Goal: Information Seeking & Learning: Learn about a topic

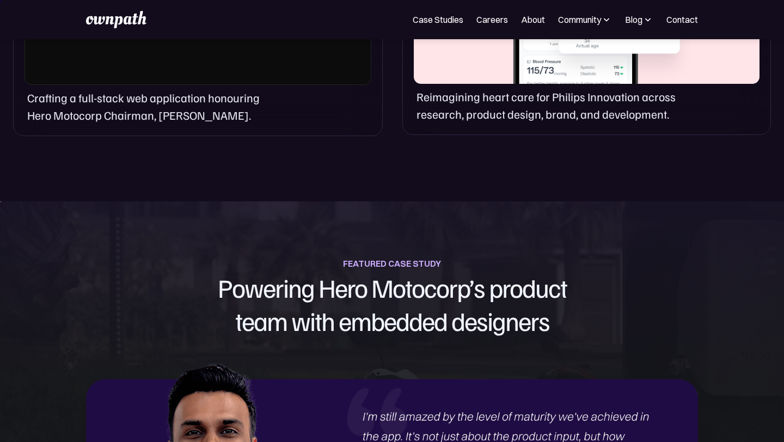
scroll to position [992, 0]
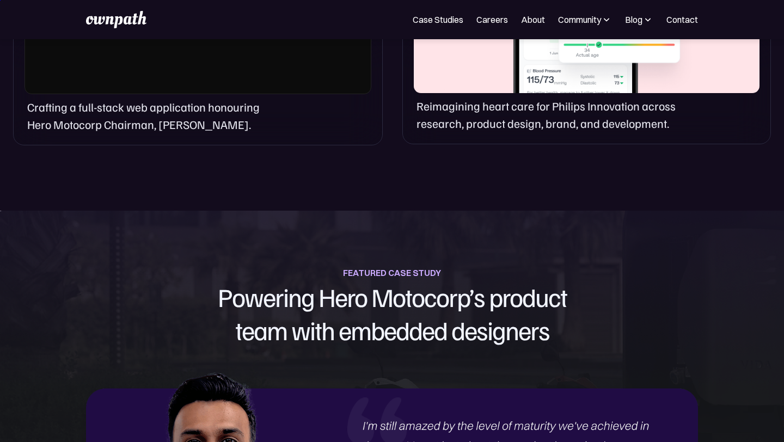
click at [475, 94] on div "Reimagining heart care for Philips Innovation across research, product design, …" at bounding box center [586, 12] width 369 height 266
click at [478, 112] on p "Reimagining heart care for Philips Innovation across research, product design, …" at bounding box center [551, 114] width 268 height 35
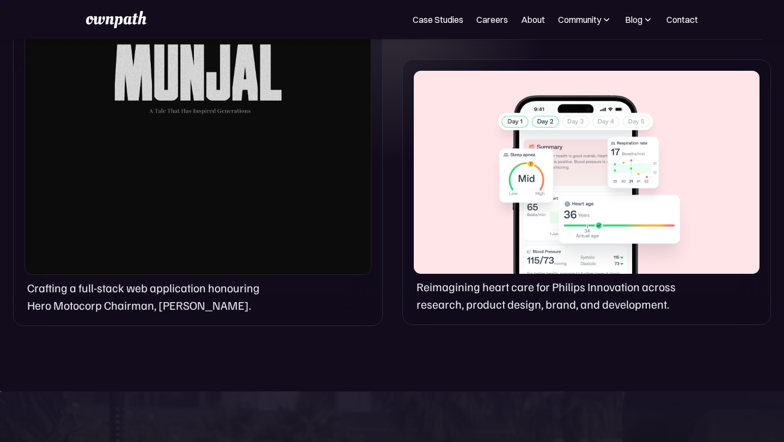
scroll to position [755, 0]
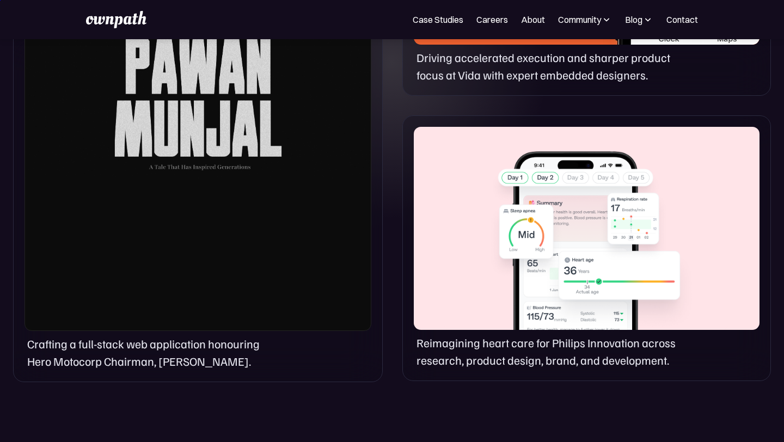
click at [579, 194] on div at bounding box center [587, 228] width 346 height 203
click at [462, 359] on p "Reimagining heart care for Philips Innovation across research, product design, …" at bounding box center [551, 351] width 268 height 35
click at [473, 241] on div at bounding box center [587, 228] width 346 height 203
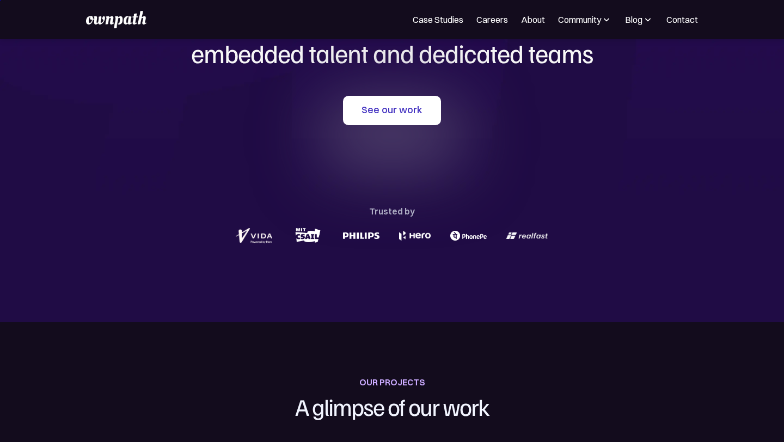
scroll to position [0, 0]
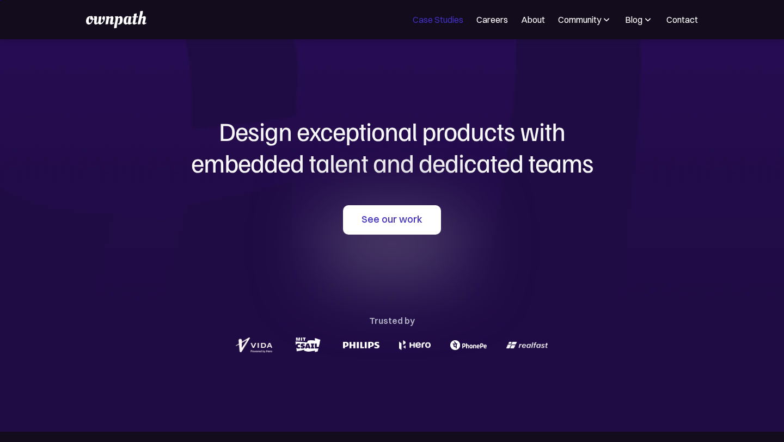
click at [439, 22] on link "Case Studies" at bounding box center [438, 19] width 51 height 13
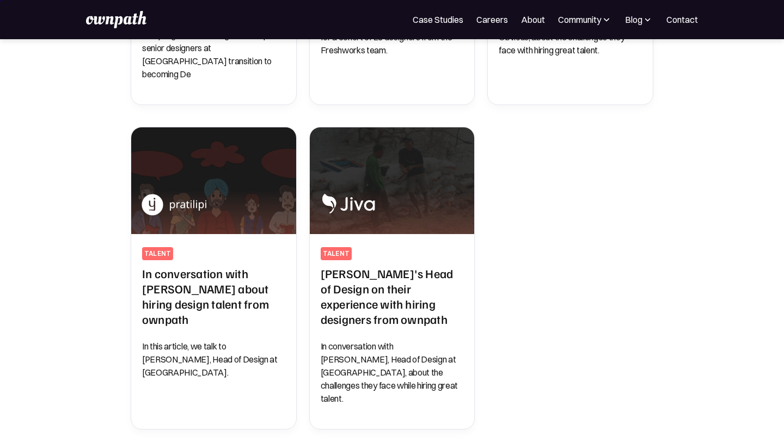
scroll to position [591, 0]
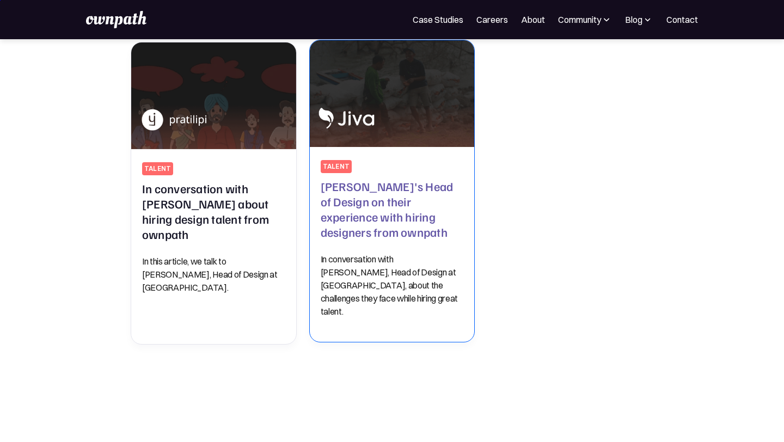
click at [328, 253] on p "In conversation with Nav Pawera, Head of Design at Jiva, about the challenges t…" at bounding box center [392, 285] width 143 height 65
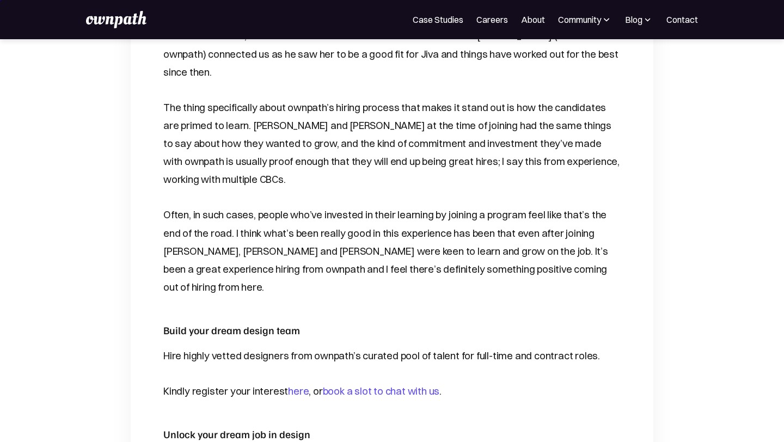
scroll to position [2041, 0]
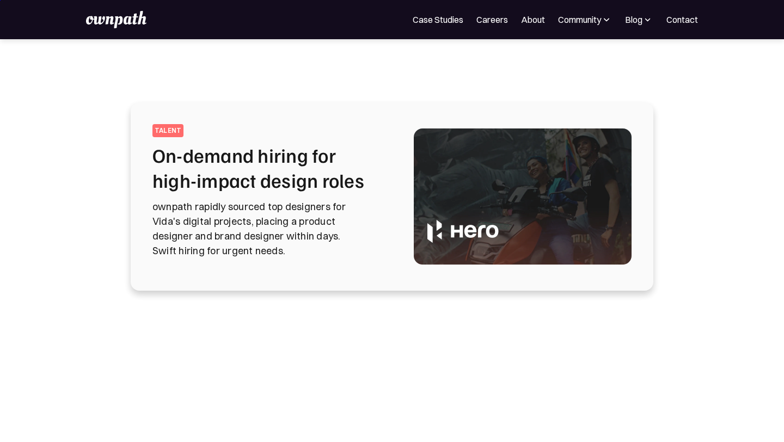
scroll to position [602, 0]
